Goal: Submit feedback/report problem

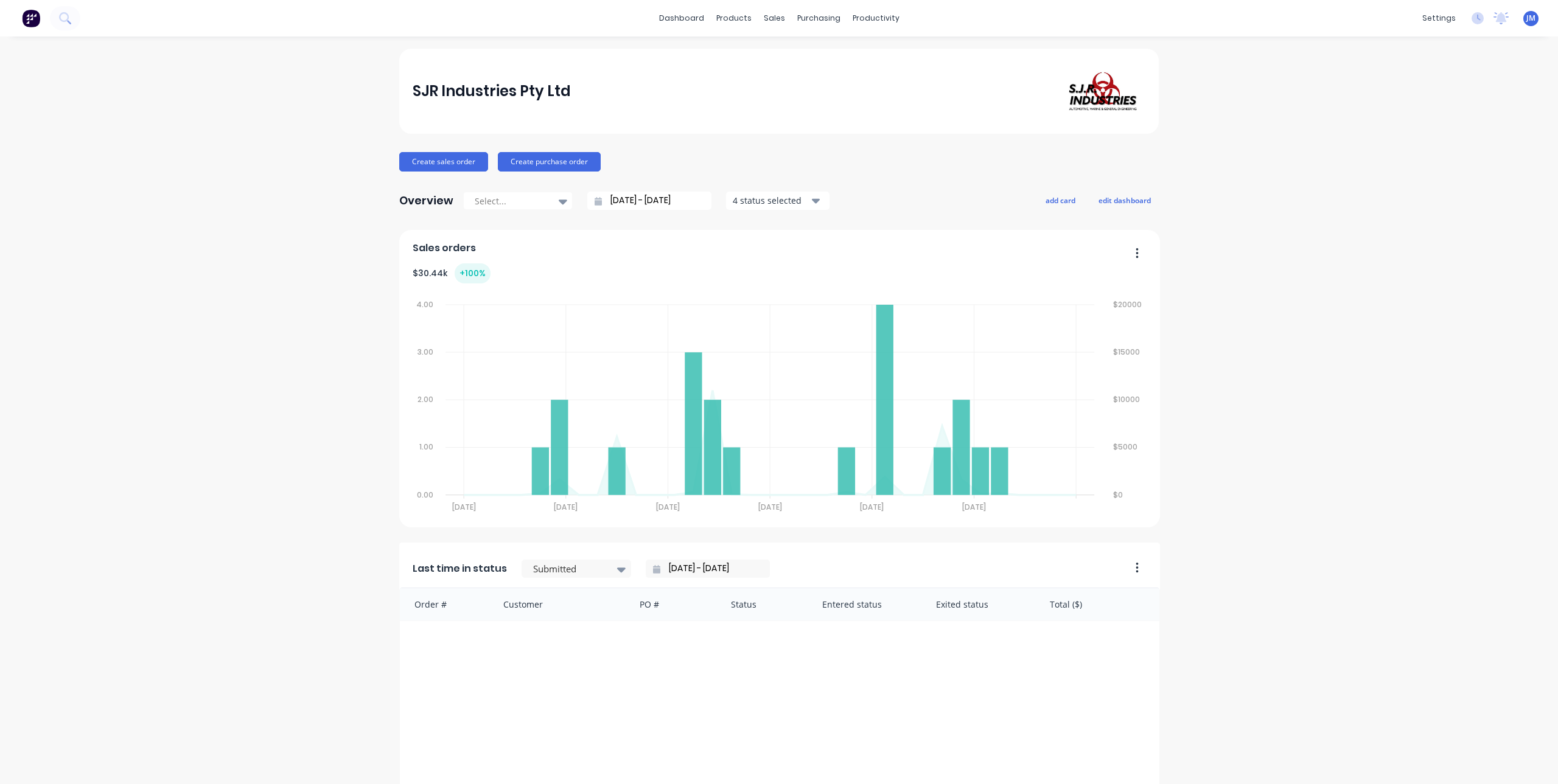
click at [1530, 765] on div "SJR Industries Pty Ltd Create sales order Create purchase order Overview Select…" at bounding box center [779, 522] width 1558 height 948
click at [1528, 755] on icon "Open Intercom Messenger" at bounding box center [1530, 758] width 14 height 16
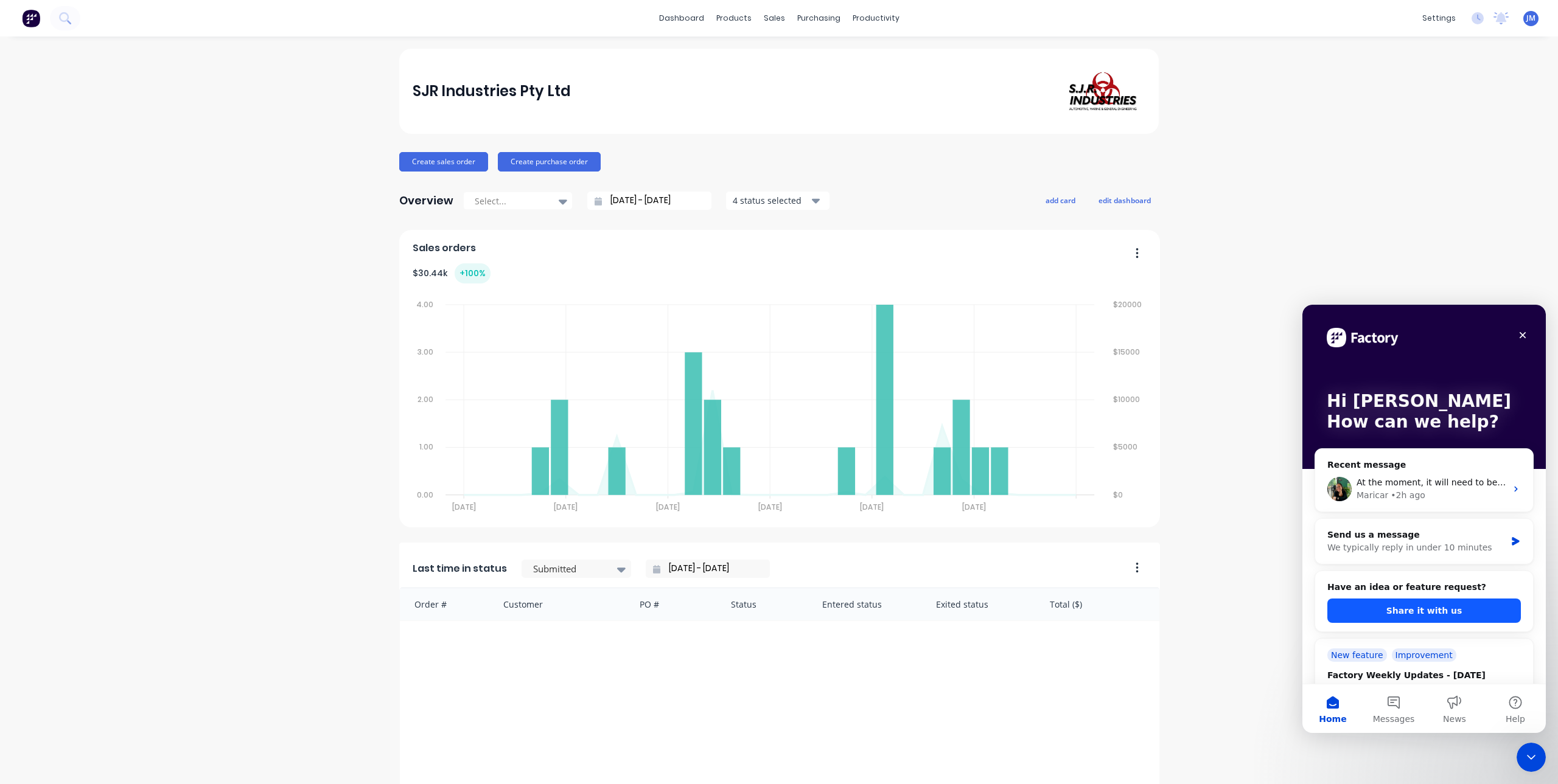
click at [1429, 610] on button "Share it with us" at bounding box center [1424, 611] width 193 height 24
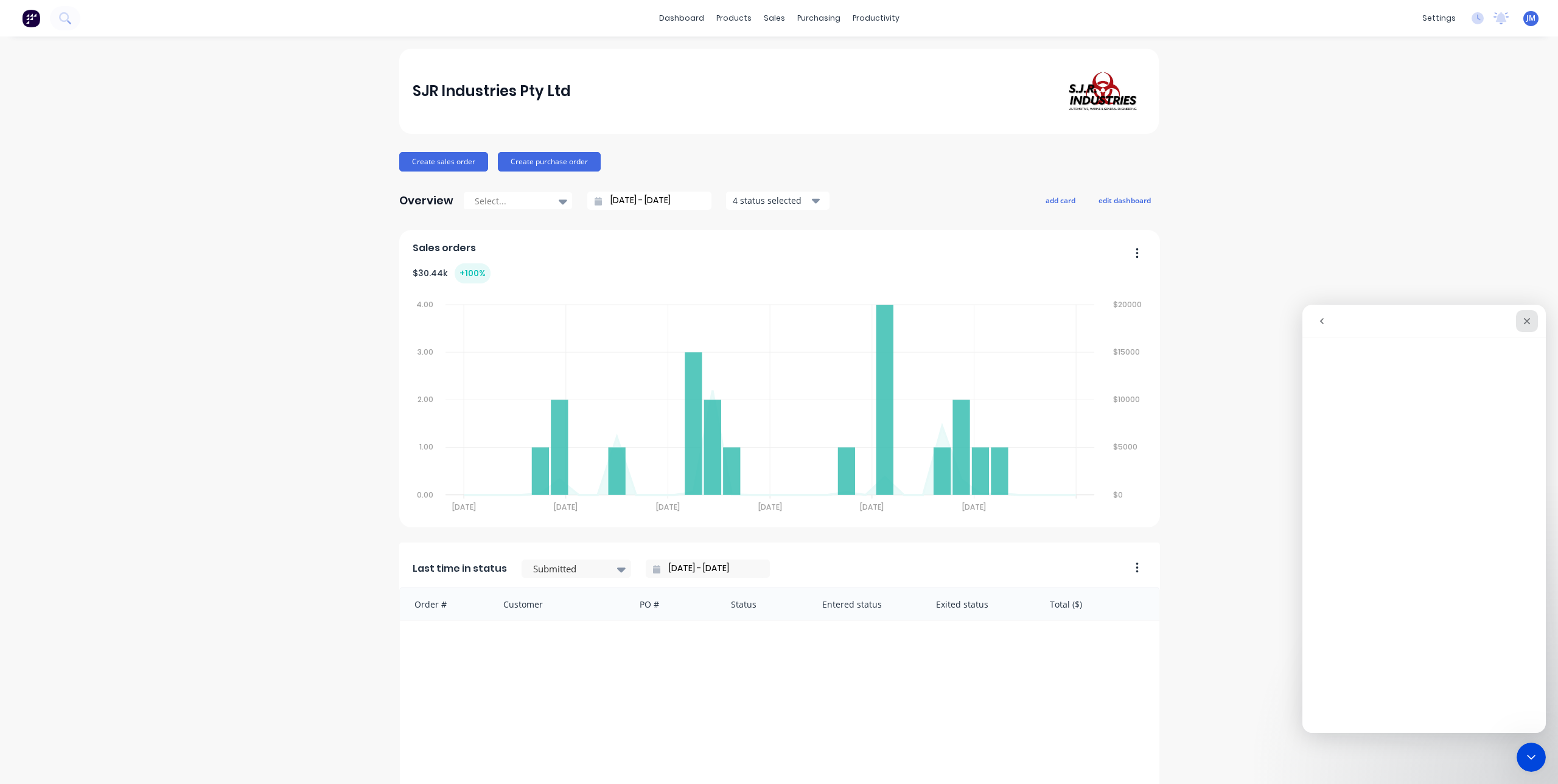
click at [1524, 318] on icon "Close" at bounding box center [1527, 321] width 10 height 10
